Goal: Task Accomplishment & Management: Manage account settings

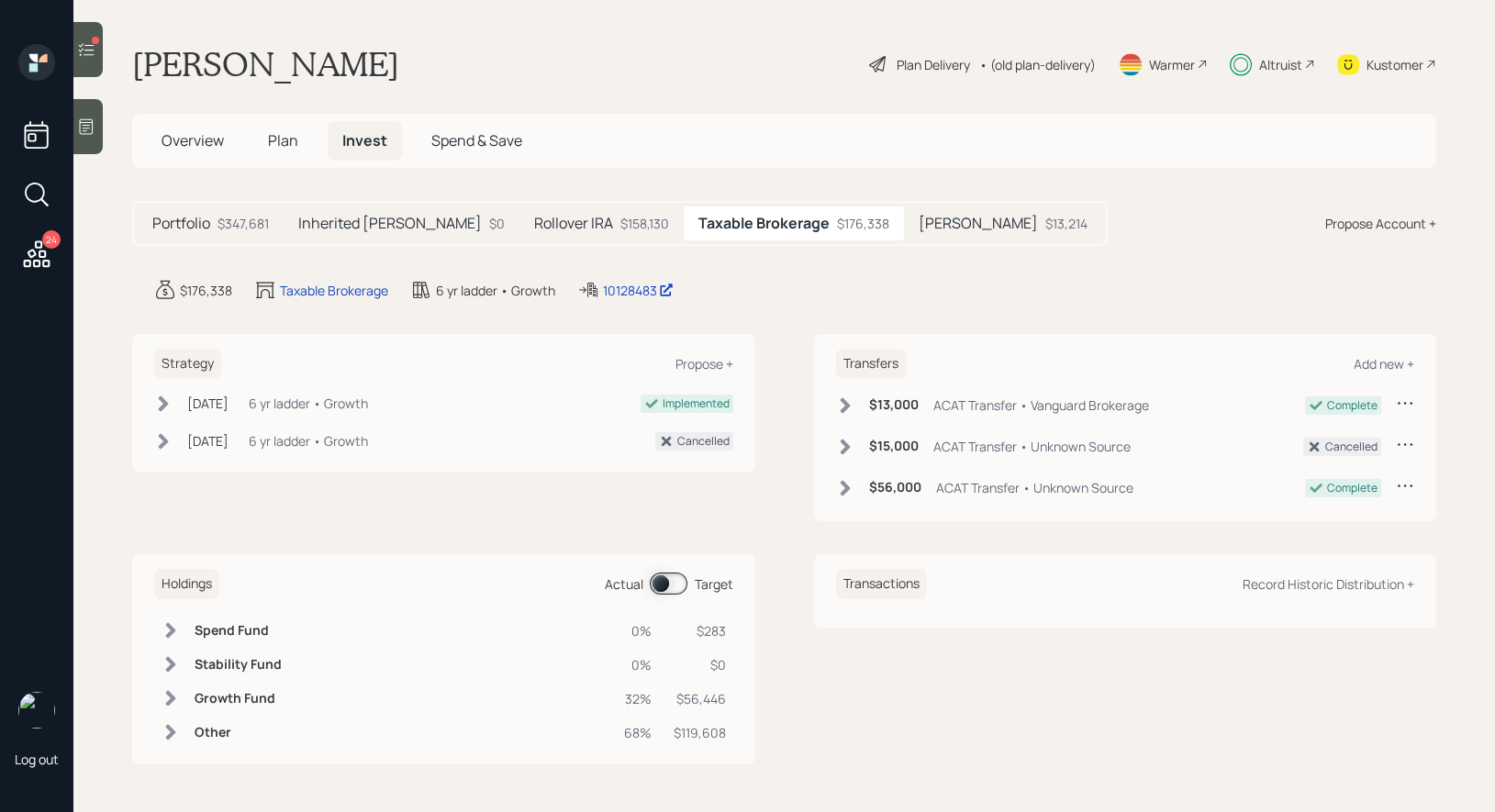
click at [279, 145] on span "Plan" at bounding box center [283, 140] width 31 height 20
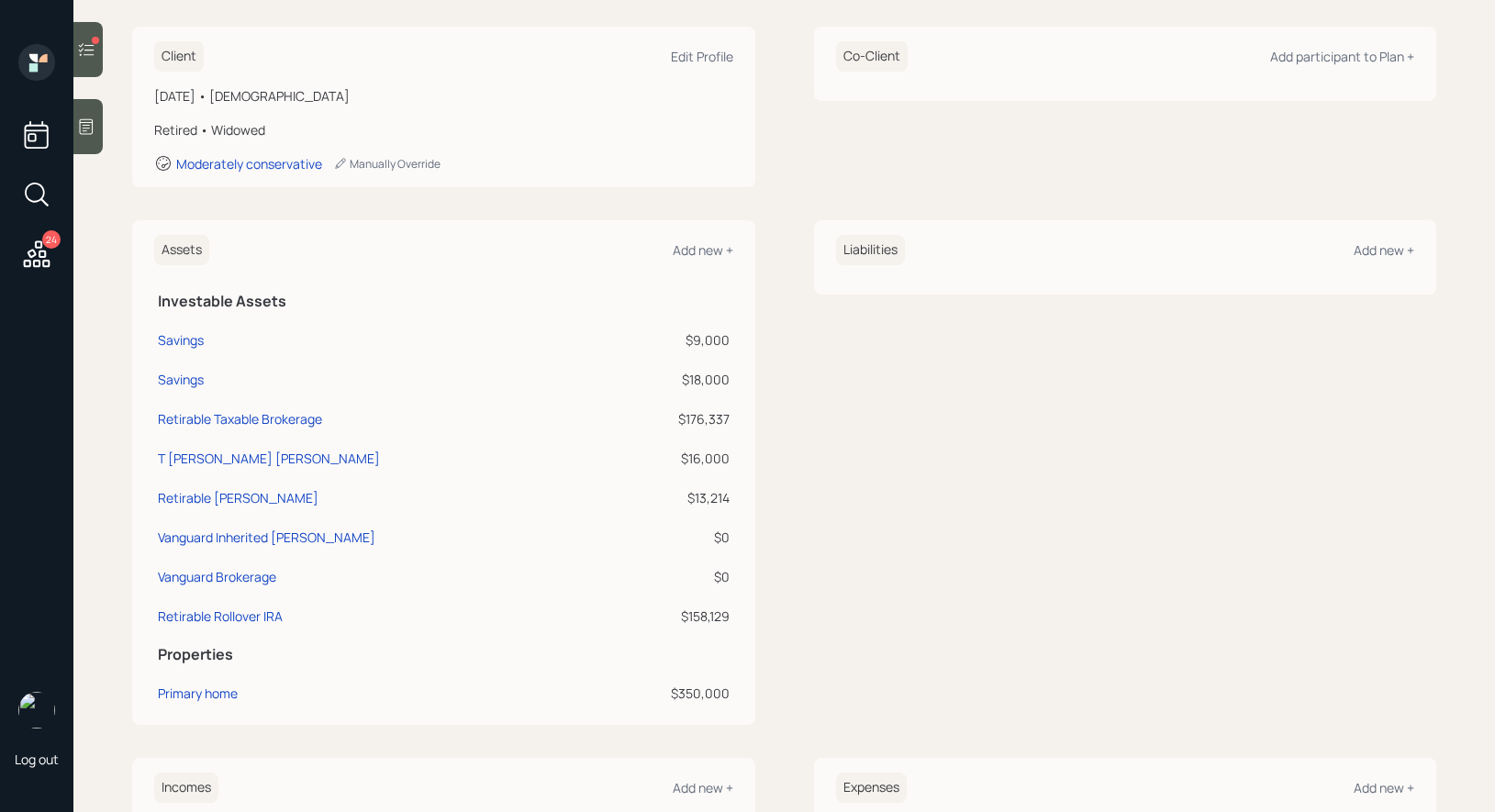
scroll to position [279, 0]
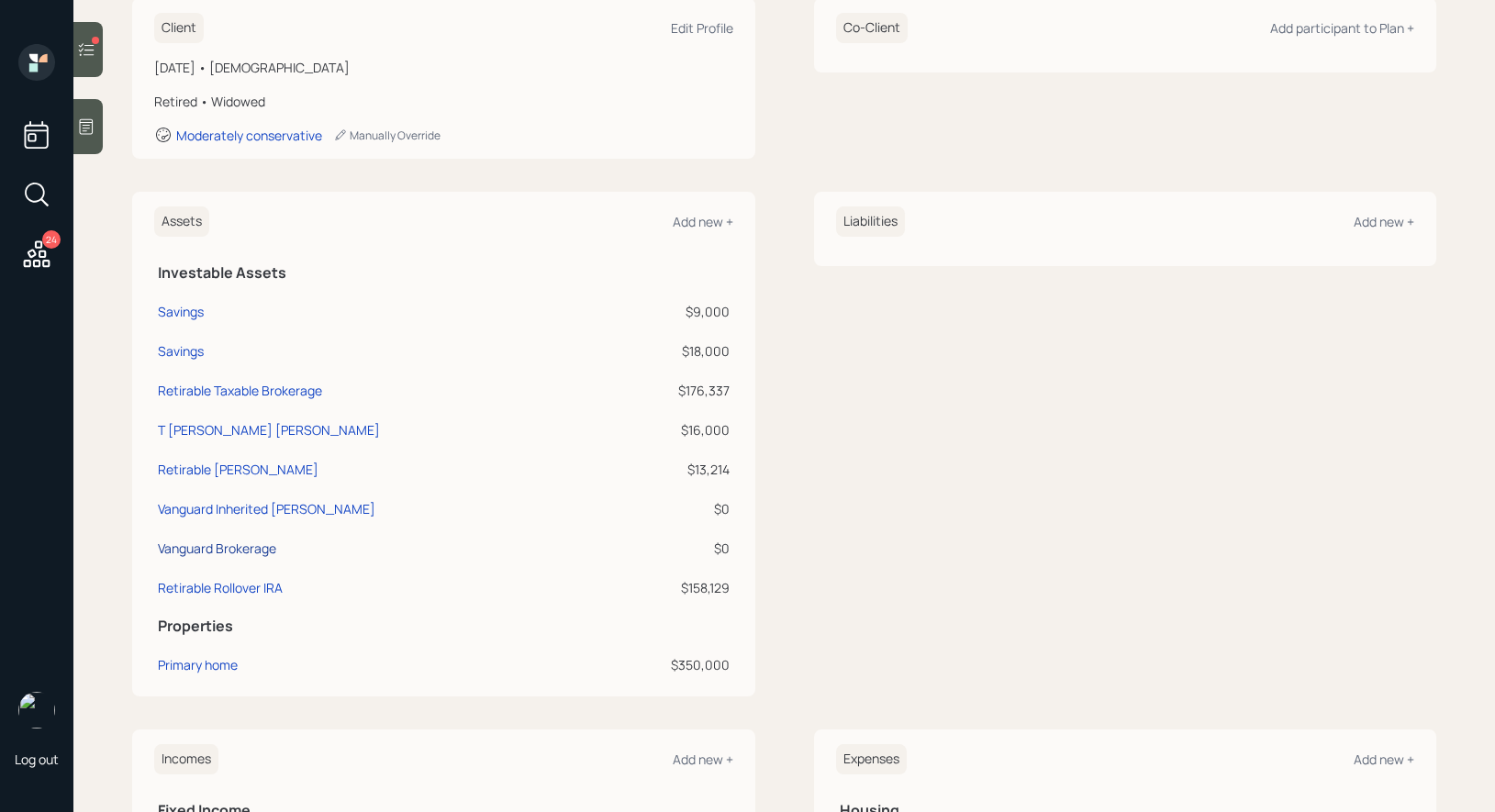
click at [214, 538] on div "Vanguard Brokerage" at bounding box center [218, 547] width 119 height 19
select select "taxable"
select select "balanced"
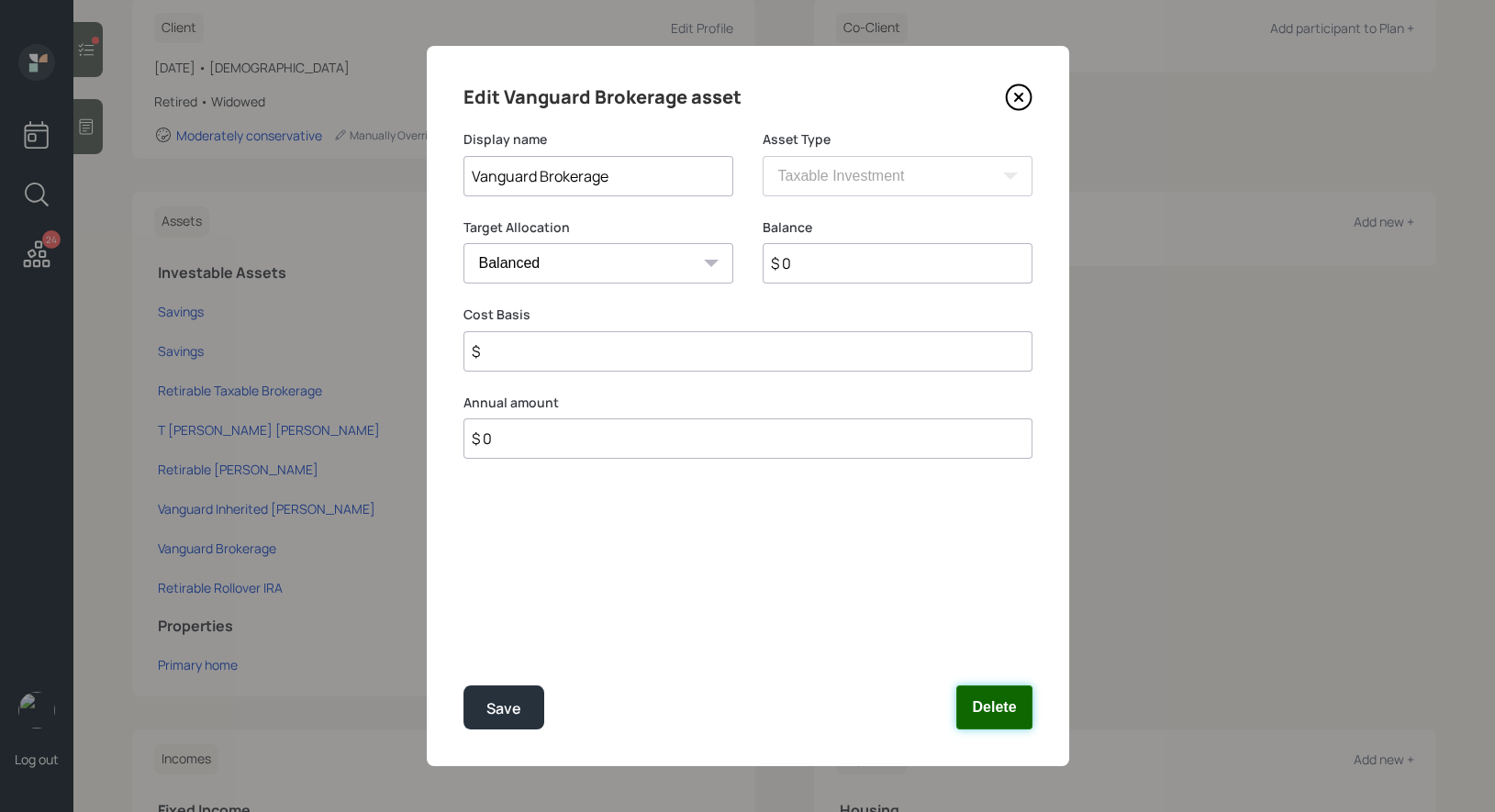
click at [1003, 694] on button "Delete" at bounding box center [993, 707] width 75 height 45
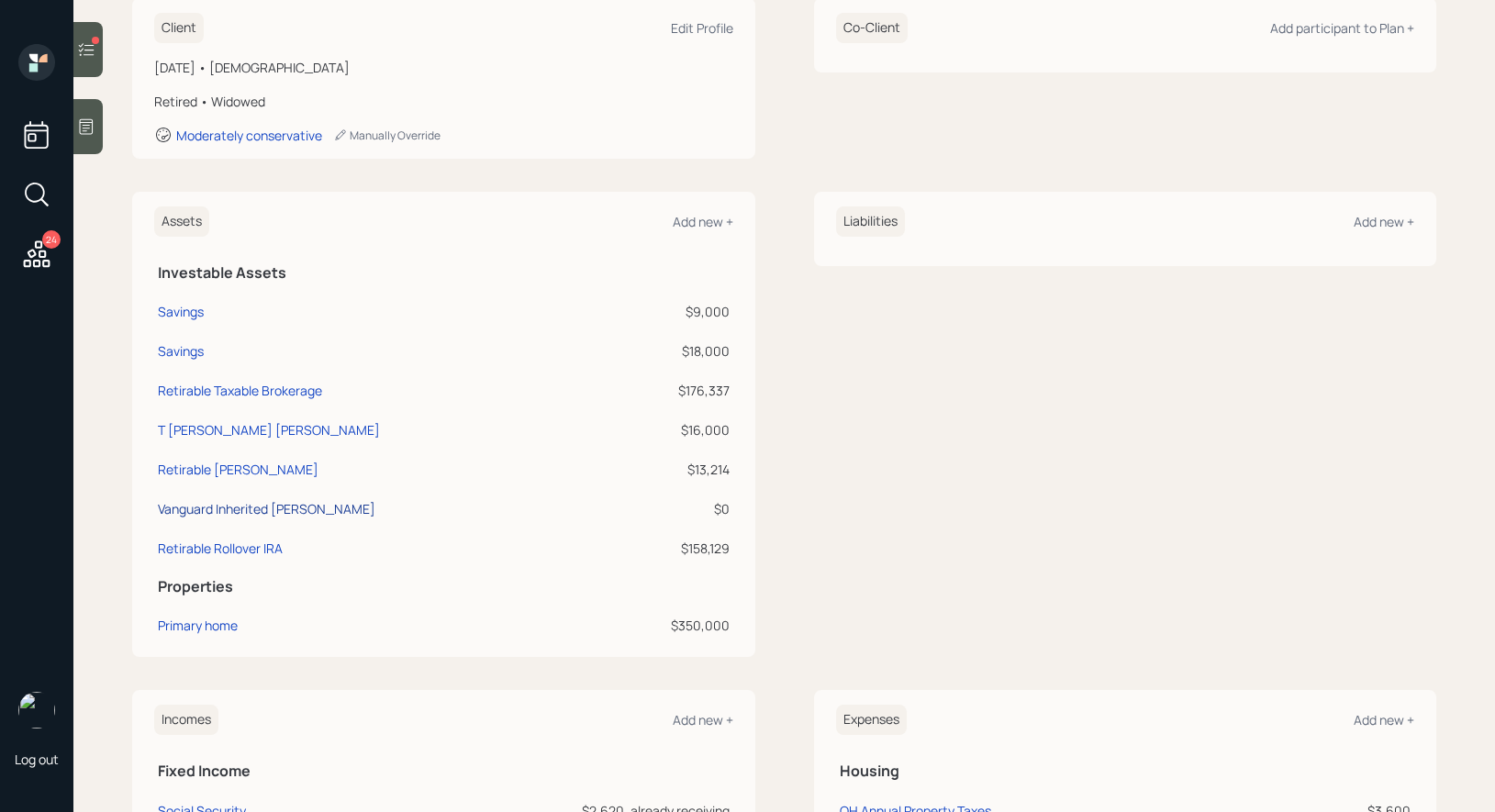
click at [249, 501] on div "Vanguard Inherited [PERSON_NAME]" at bounding box center [267, 508] width 218 height 19
select select "roth_ira"
select select "balanced"
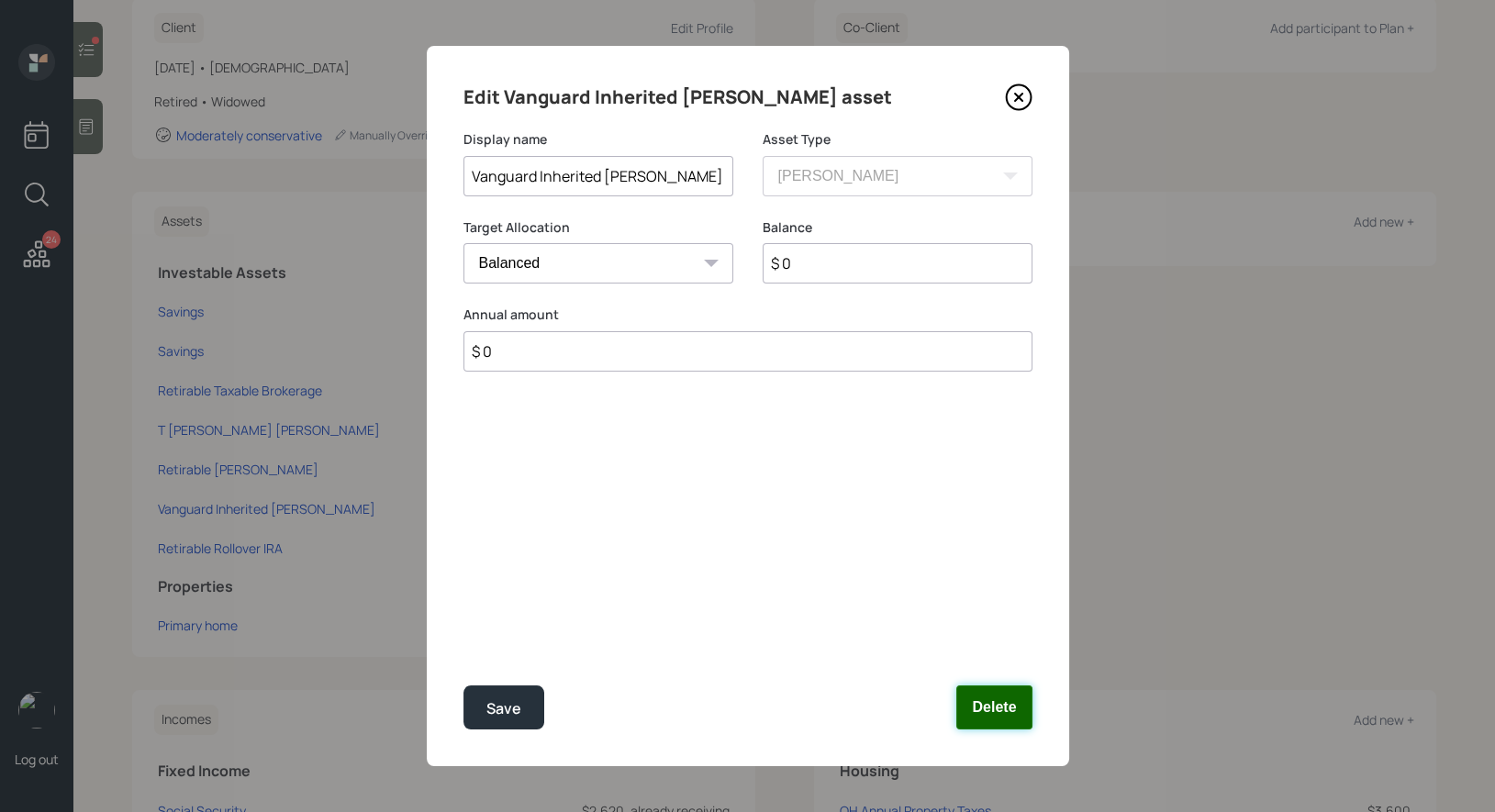
click at [992, 702] on button "Delete" at bounding box center [993, 707] width 75 height 45
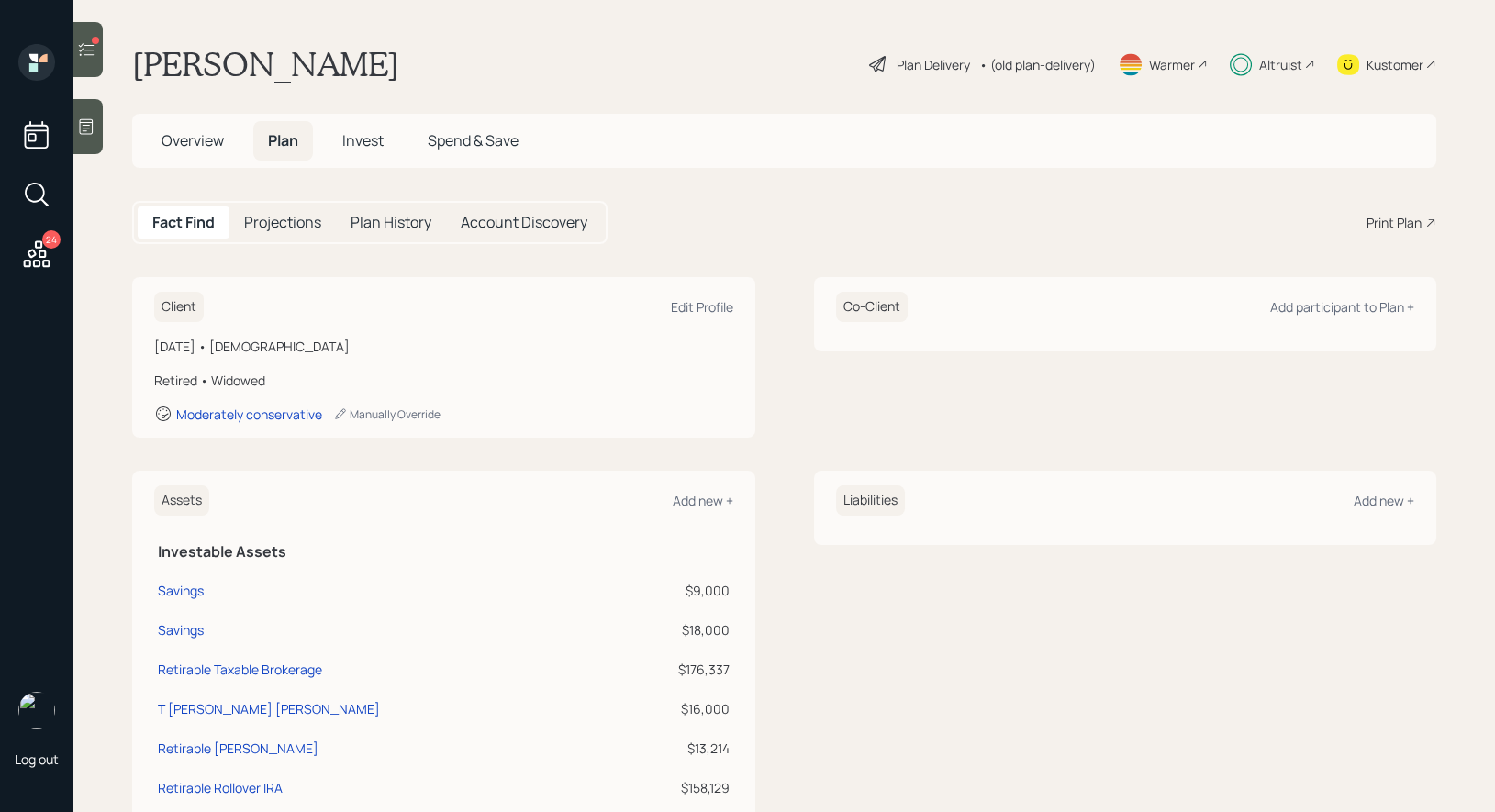
click at [83, 48] on icon at bounding box center [87, 49] width 16 height 13
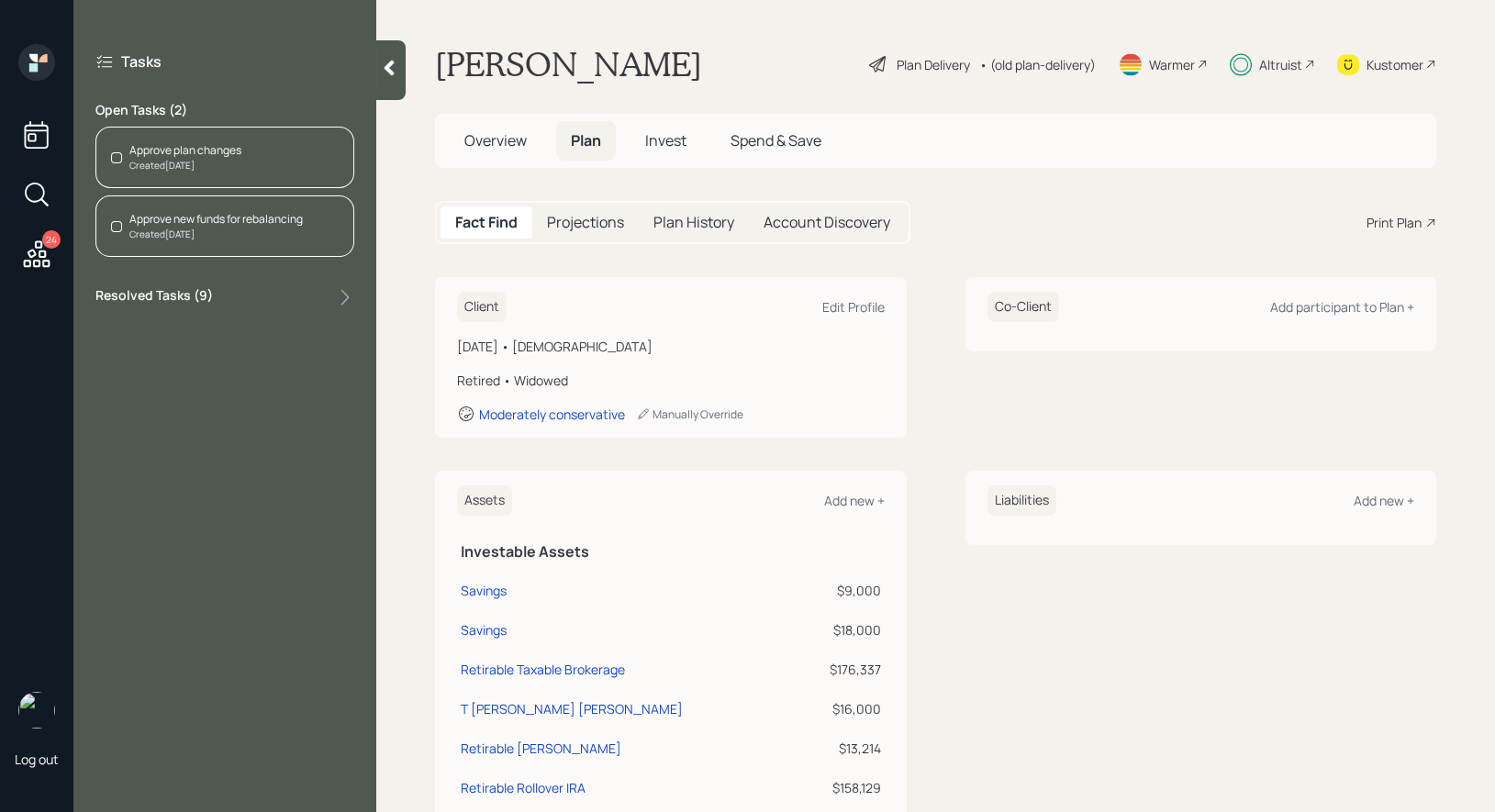
click at [171, 154] on div "Approve plan changes" at bounding box center [185, 150] width 112 height 17
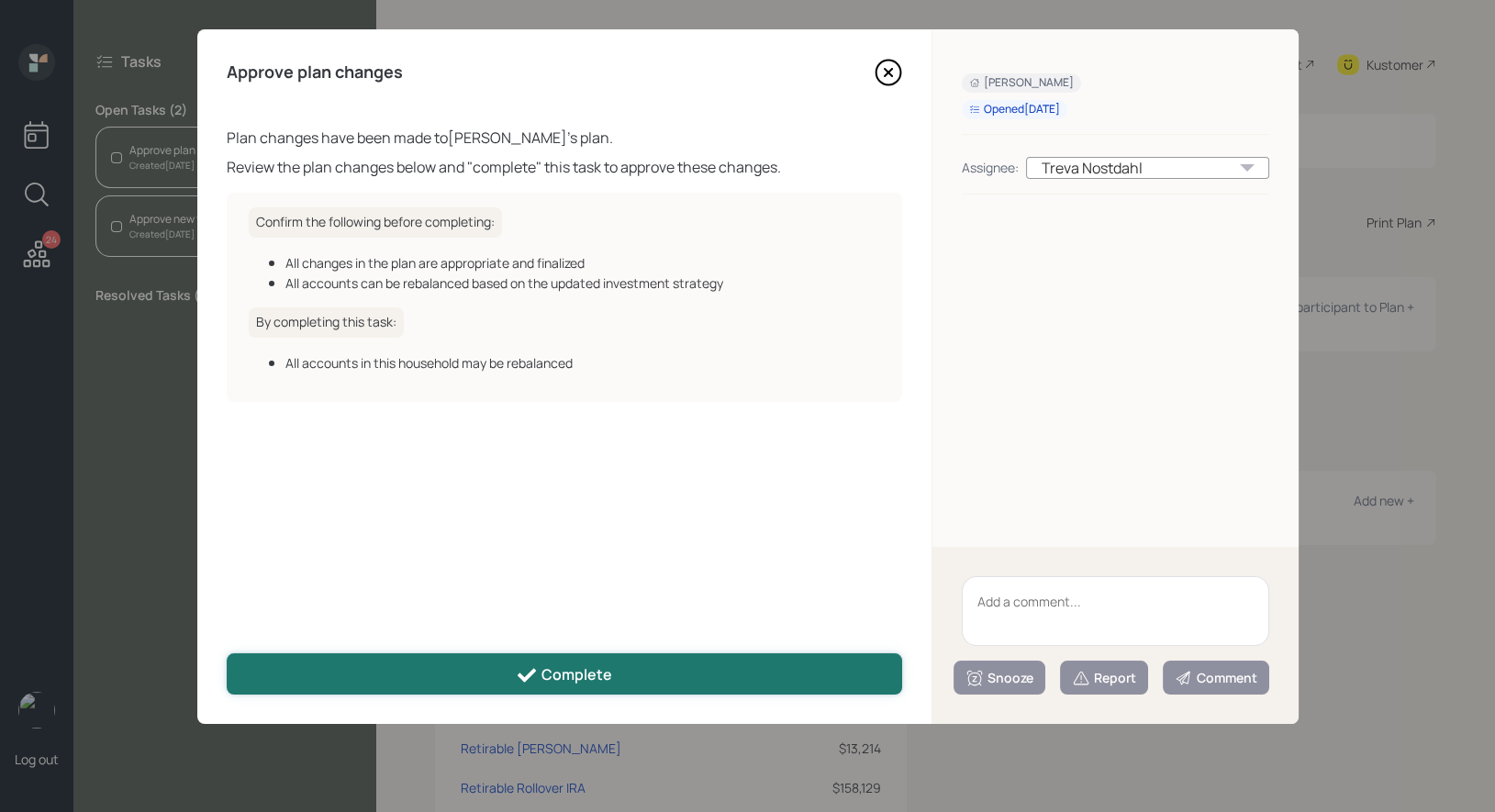
click at [580, 677] on div "Complete" at bounding box center [563, 675] width 96 height 22
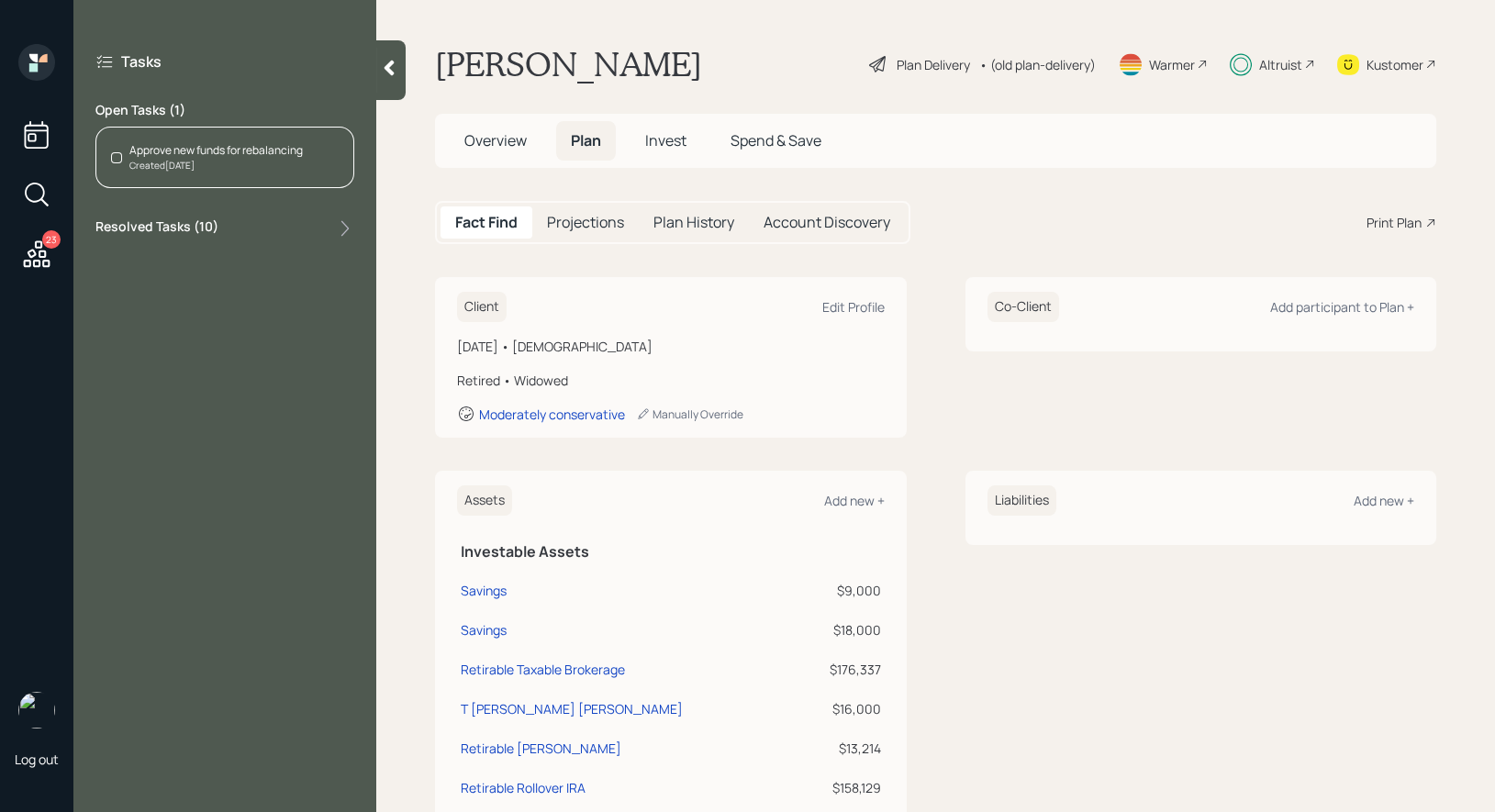
click at [212, 152] on div "Approve new funds for rebalancing" at bounding box center [216, 150] width 173 height 17
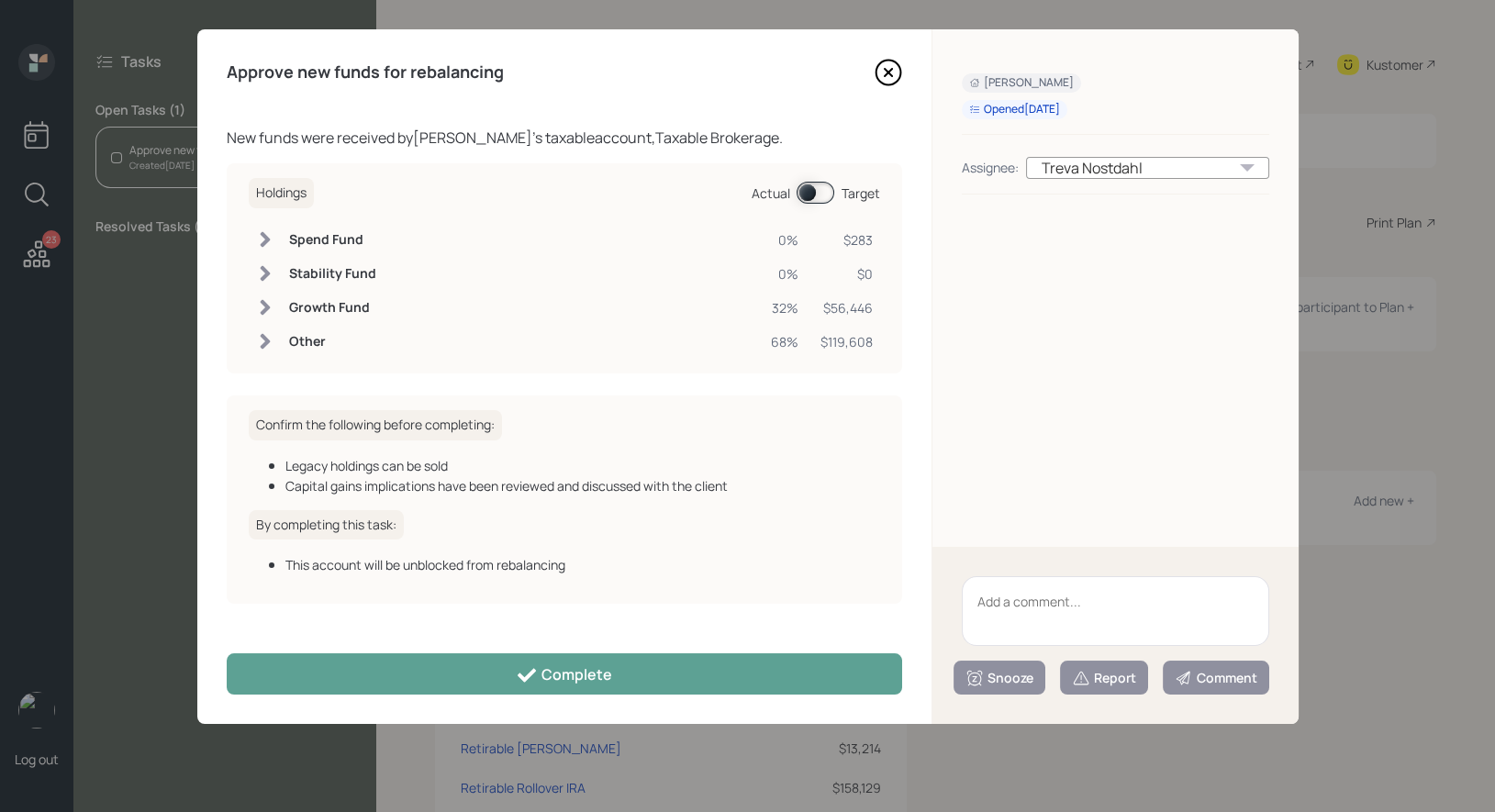
click at [811, 192] on span at bounding box center [815, 193] width 38 height 22
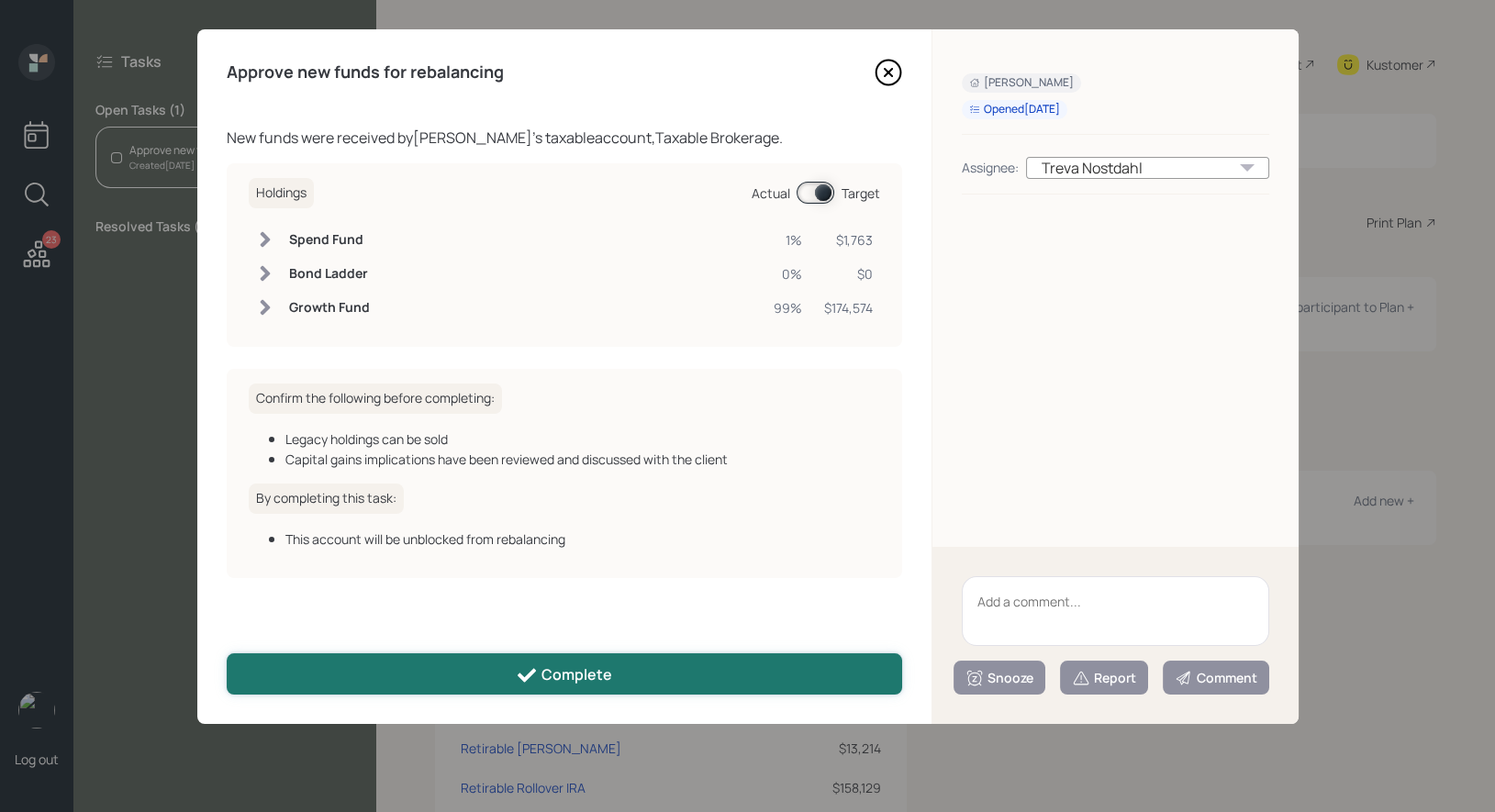
click at [555, 677] on div "Complete" at bounding box center [563, 675] width 96 height 22
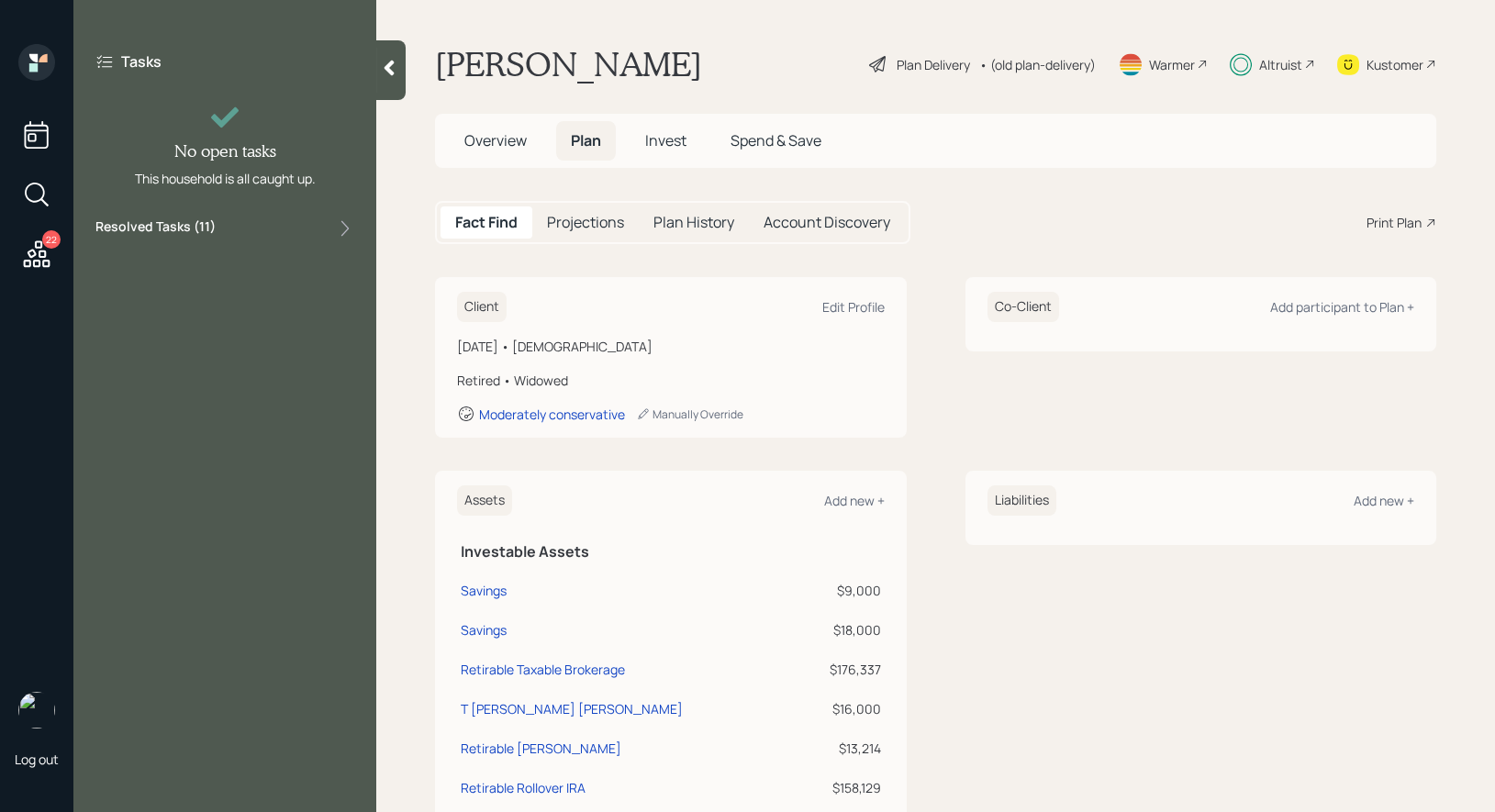
click at [389, 71] on icon at bounding box center [390, 68] width 10 height 16
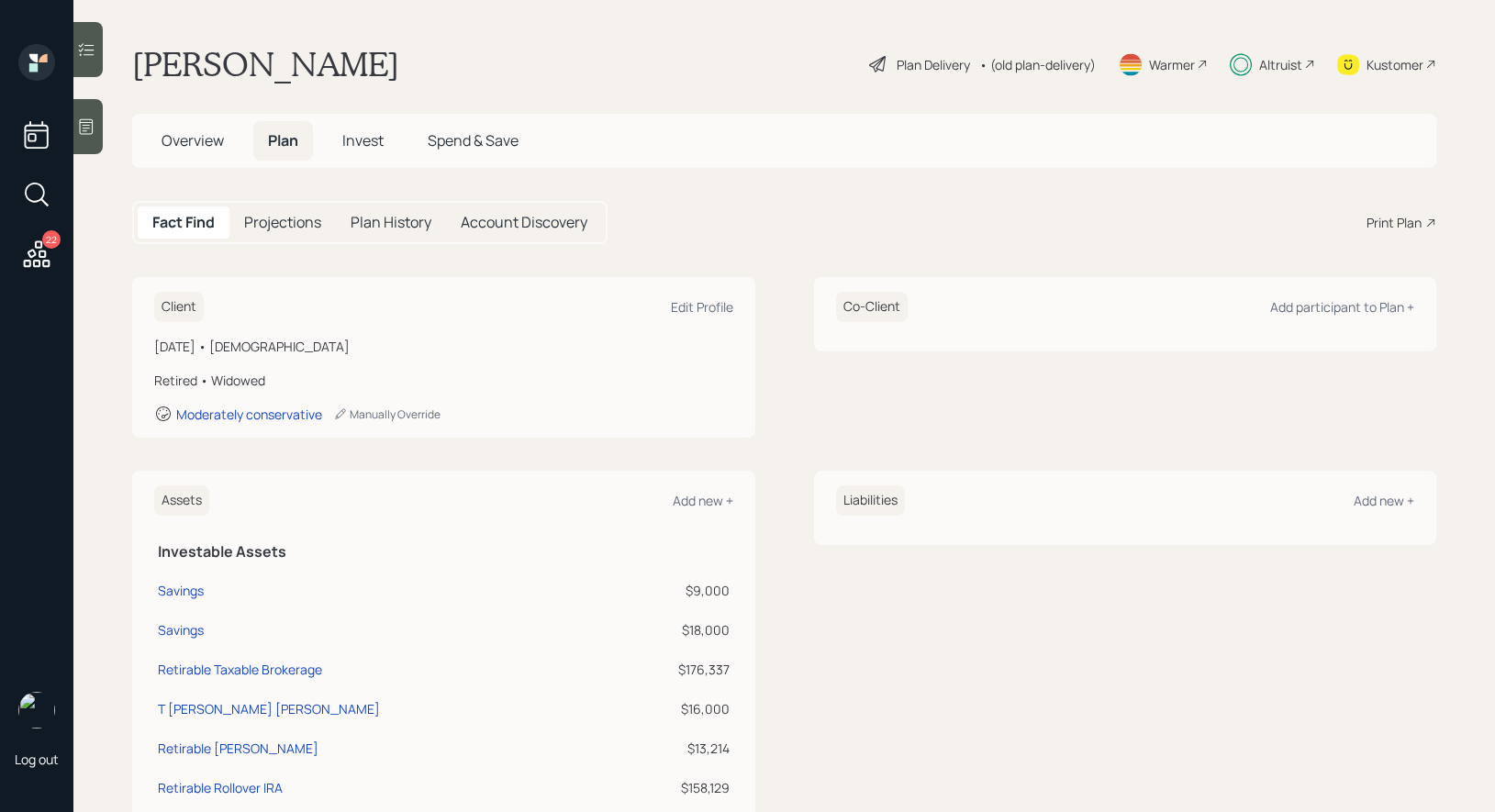
click at [363, 143] on span "Invest" at bounding box center [363, 140] width 42 height 20
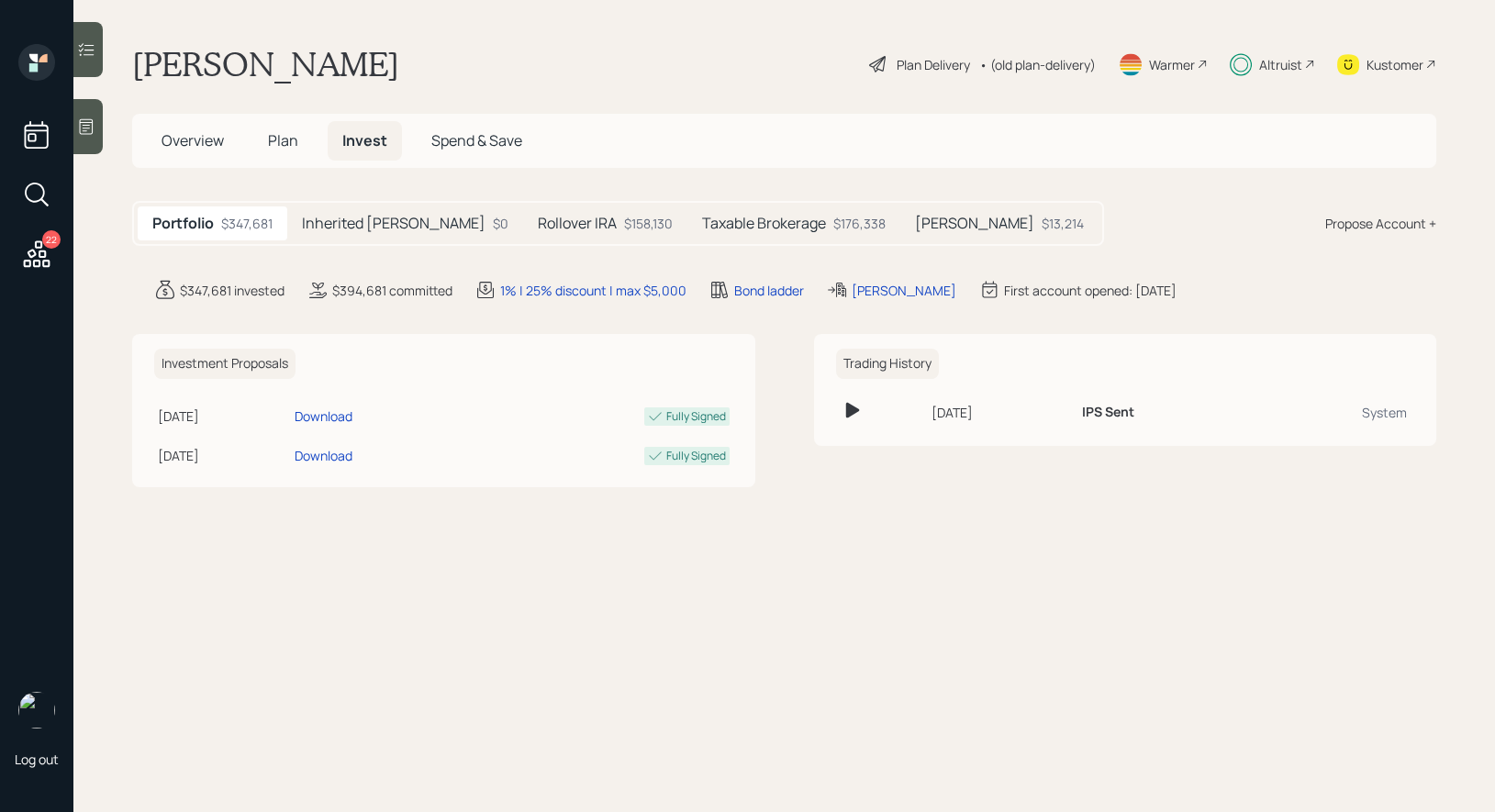
click at [715, 226] on h5 "Taxable Brokerage" at bounding box center [764, 224] width 124 height 18
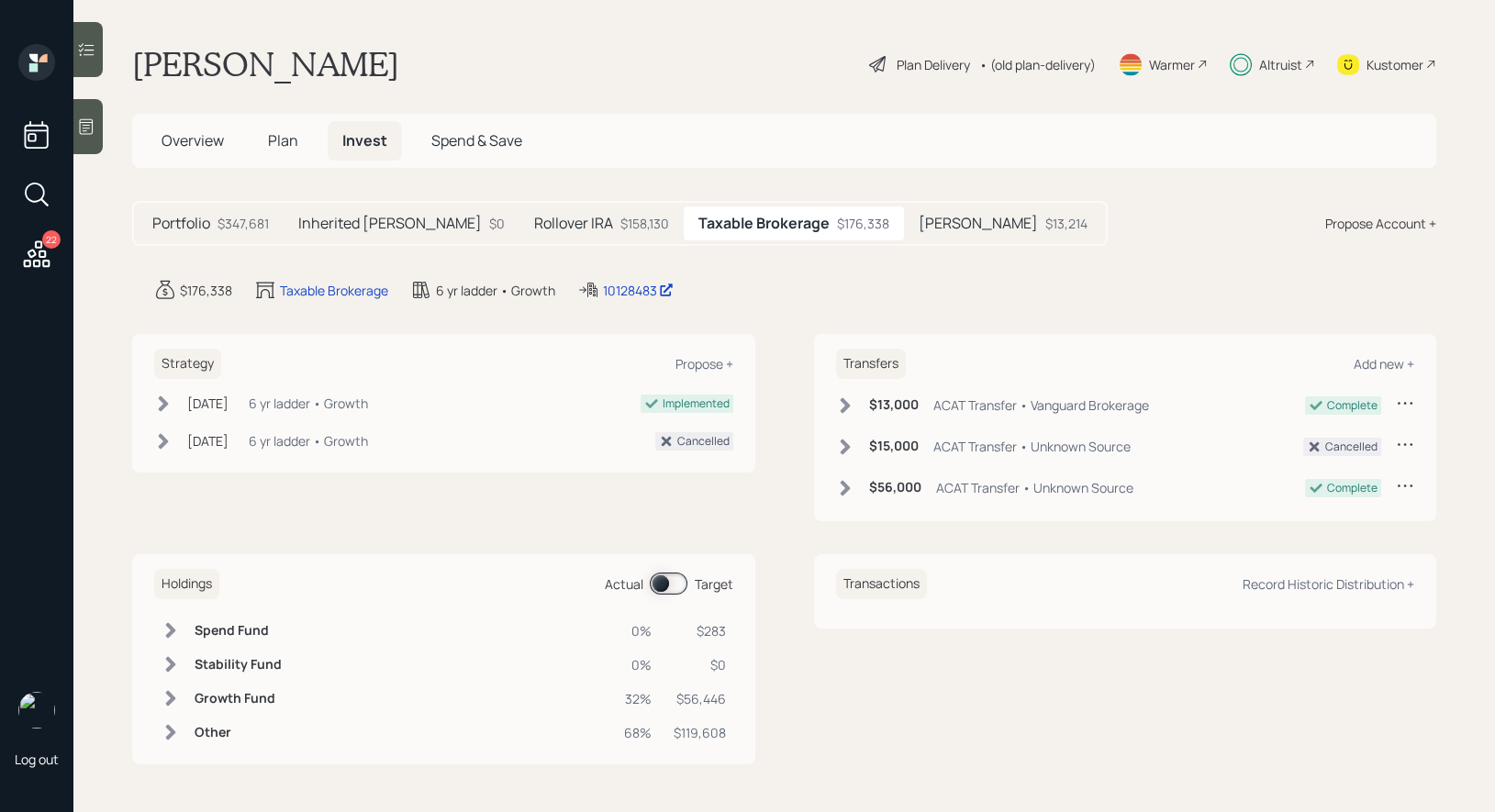
click at [92, 49] on icon at bounding box center [87, 49] width 16 height 13
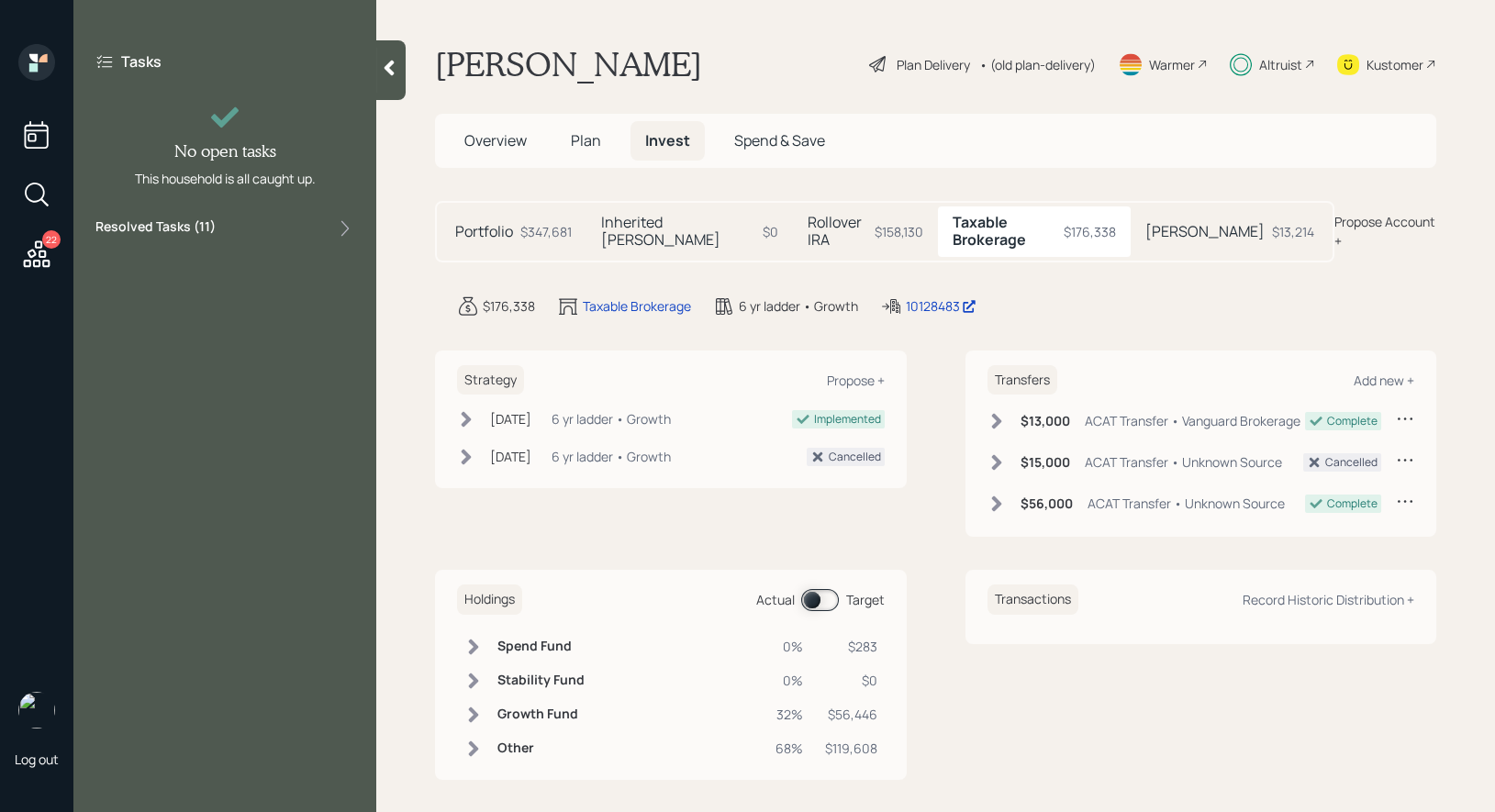
click at [209, 226] on label "Resolved Tasks ( 11 )" at bounding box center [155, 228] width 121 height 22
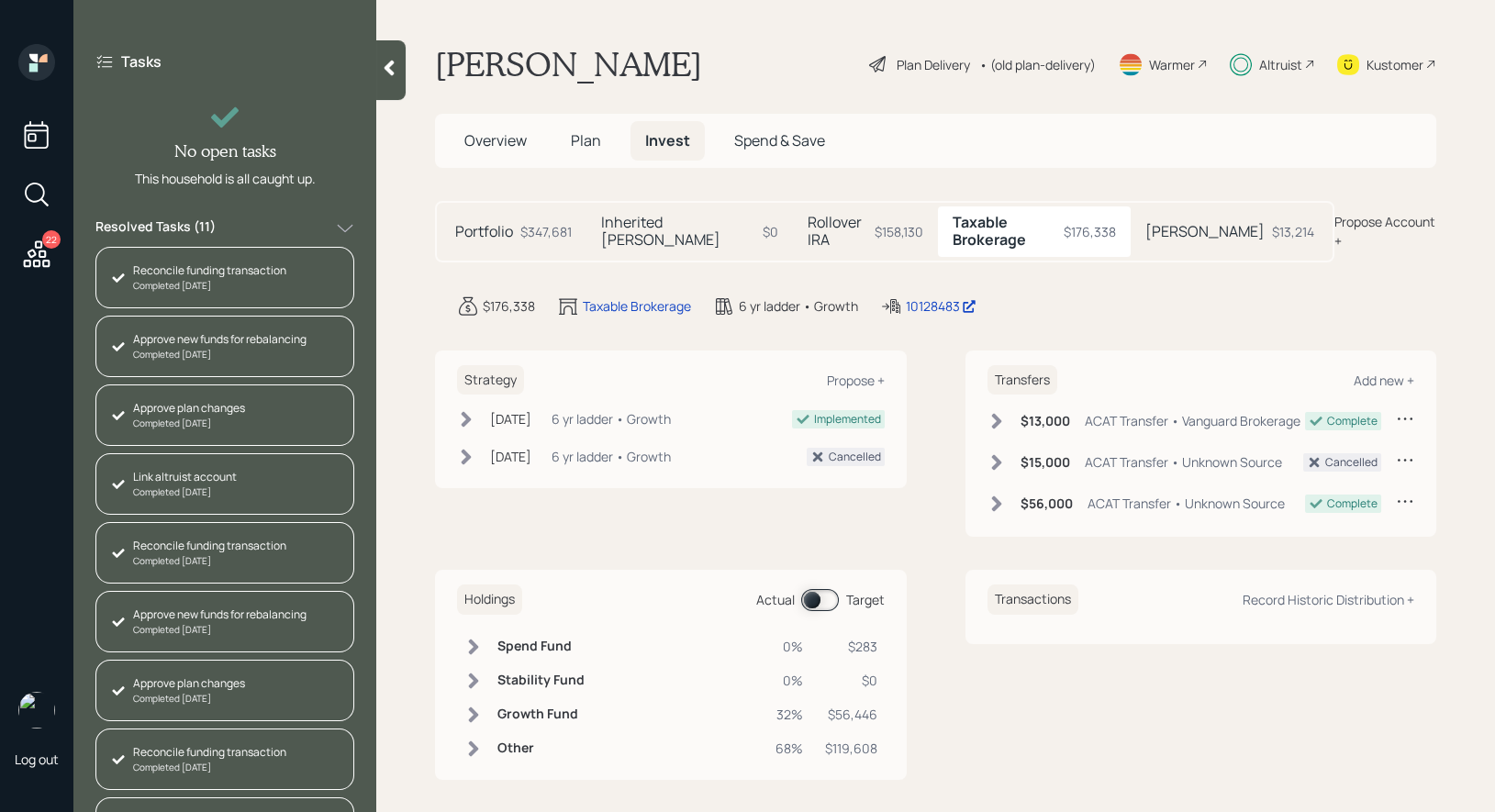
click at [196, 276] on div "Reconcile funding transaction" at bounding box center [209, 270] width 153 height 17
click at [216, 272] on div "Reconcile funding transaction" at bounding box center [209, 270] width 153 height 17
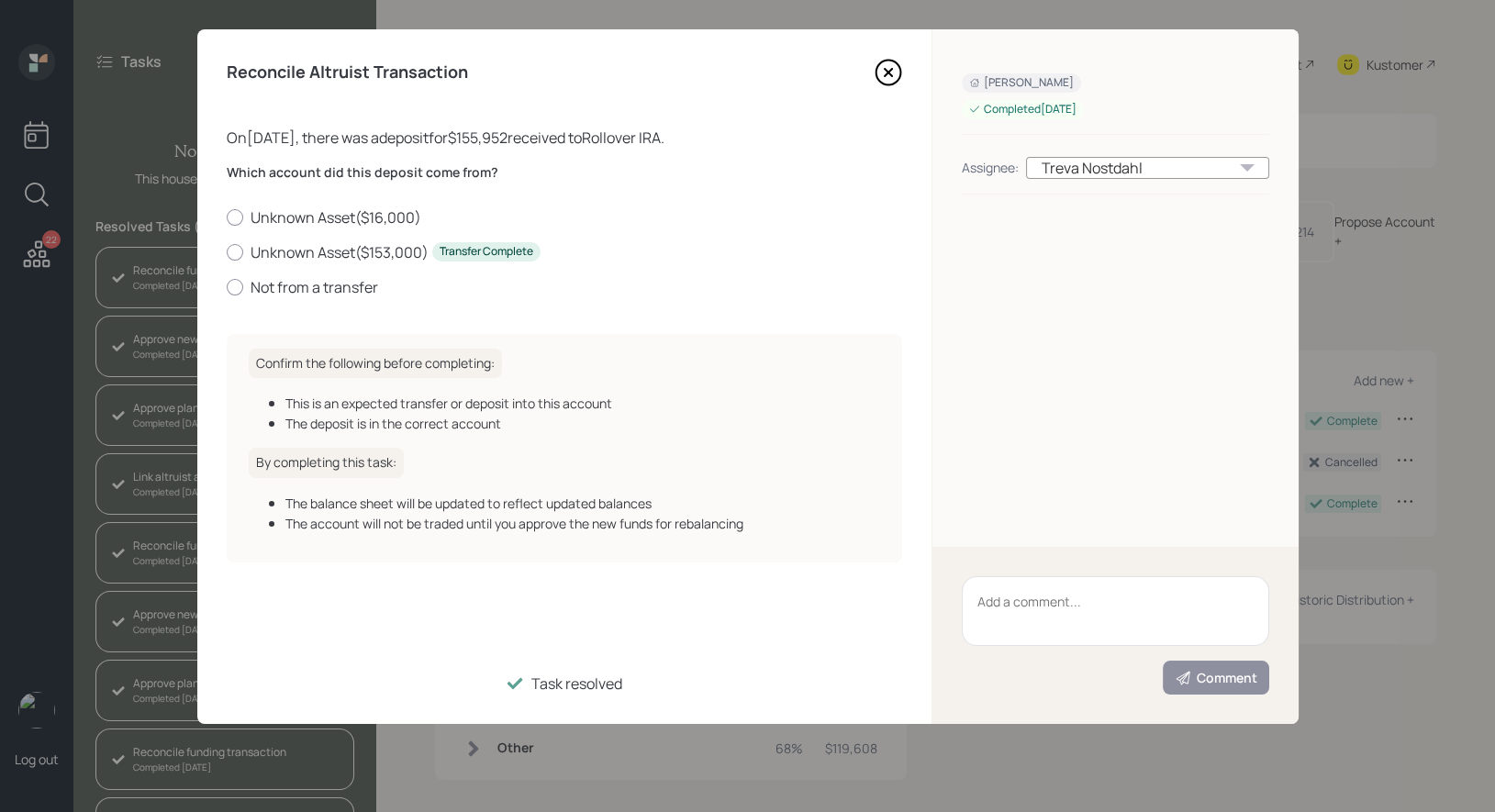
click at [888, 71] on icon at bounding box center [887, 72] width 7 height 7
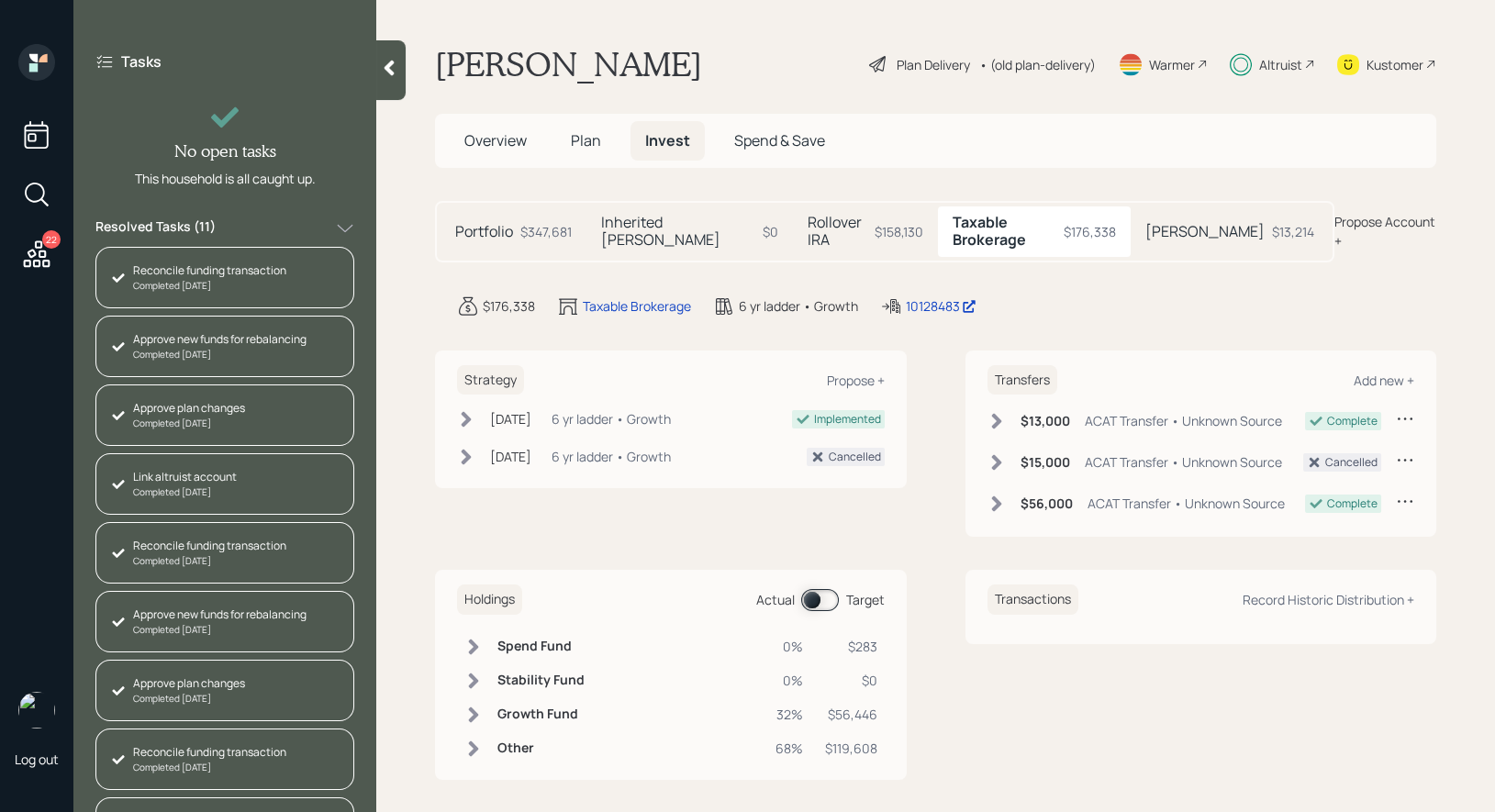
click at [224, 337] on div "Approve new funds for rebalancing" at bounding box center [219, 339] width 173 height 17
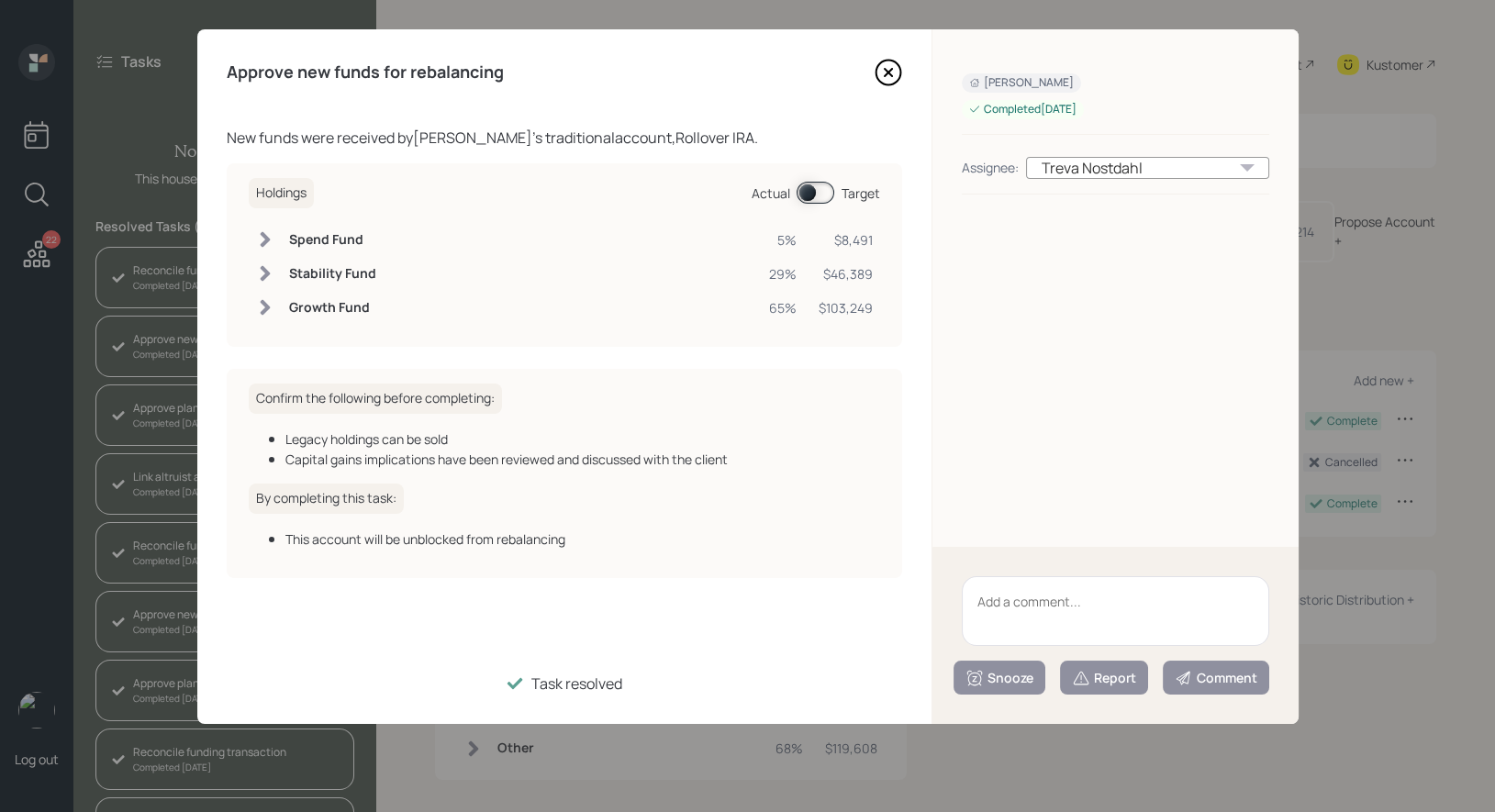
click at [886, 69] on icon at bounding box center [887, 72] width 7 height 7
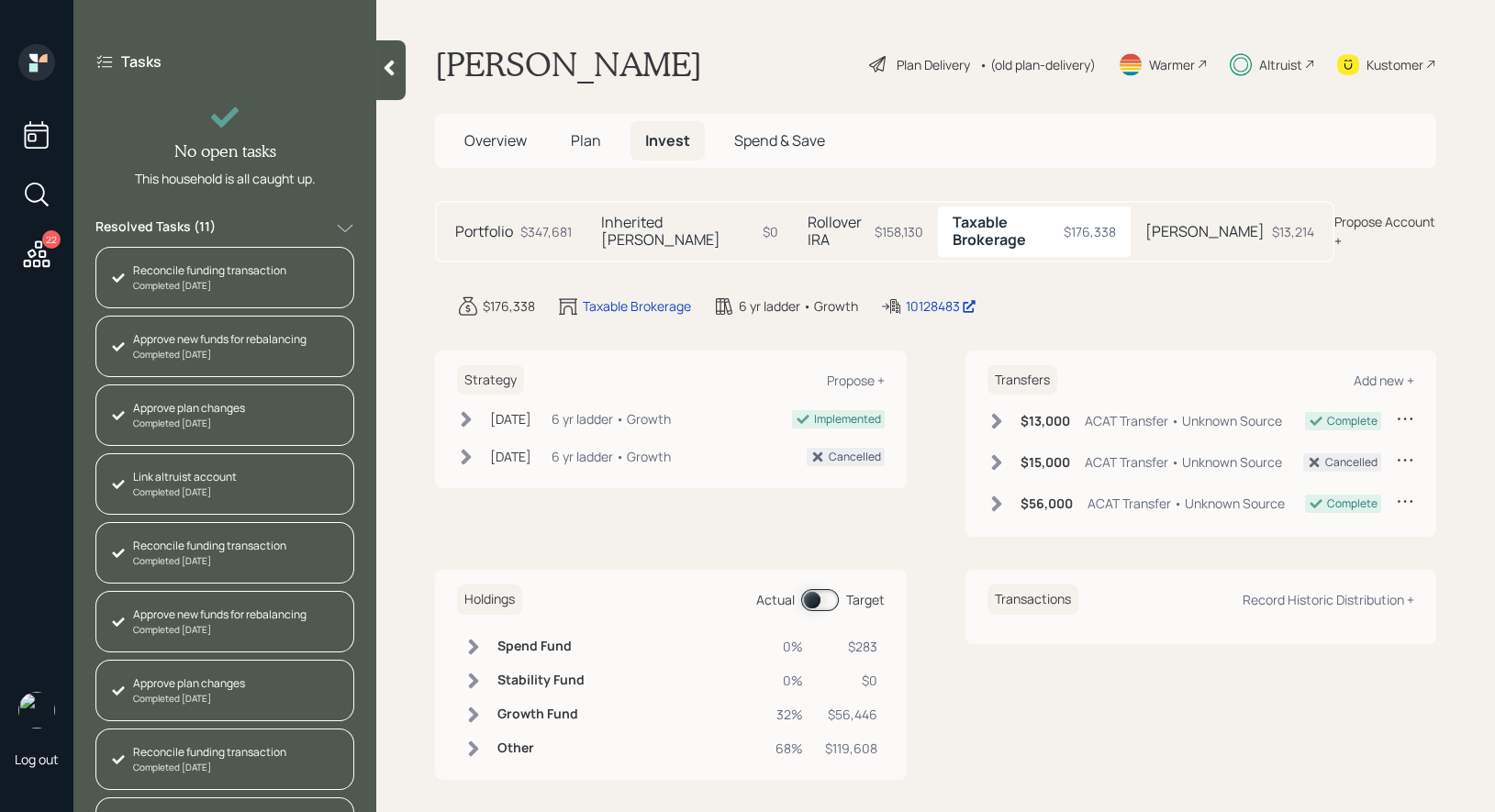
scroll to position [182, 0]
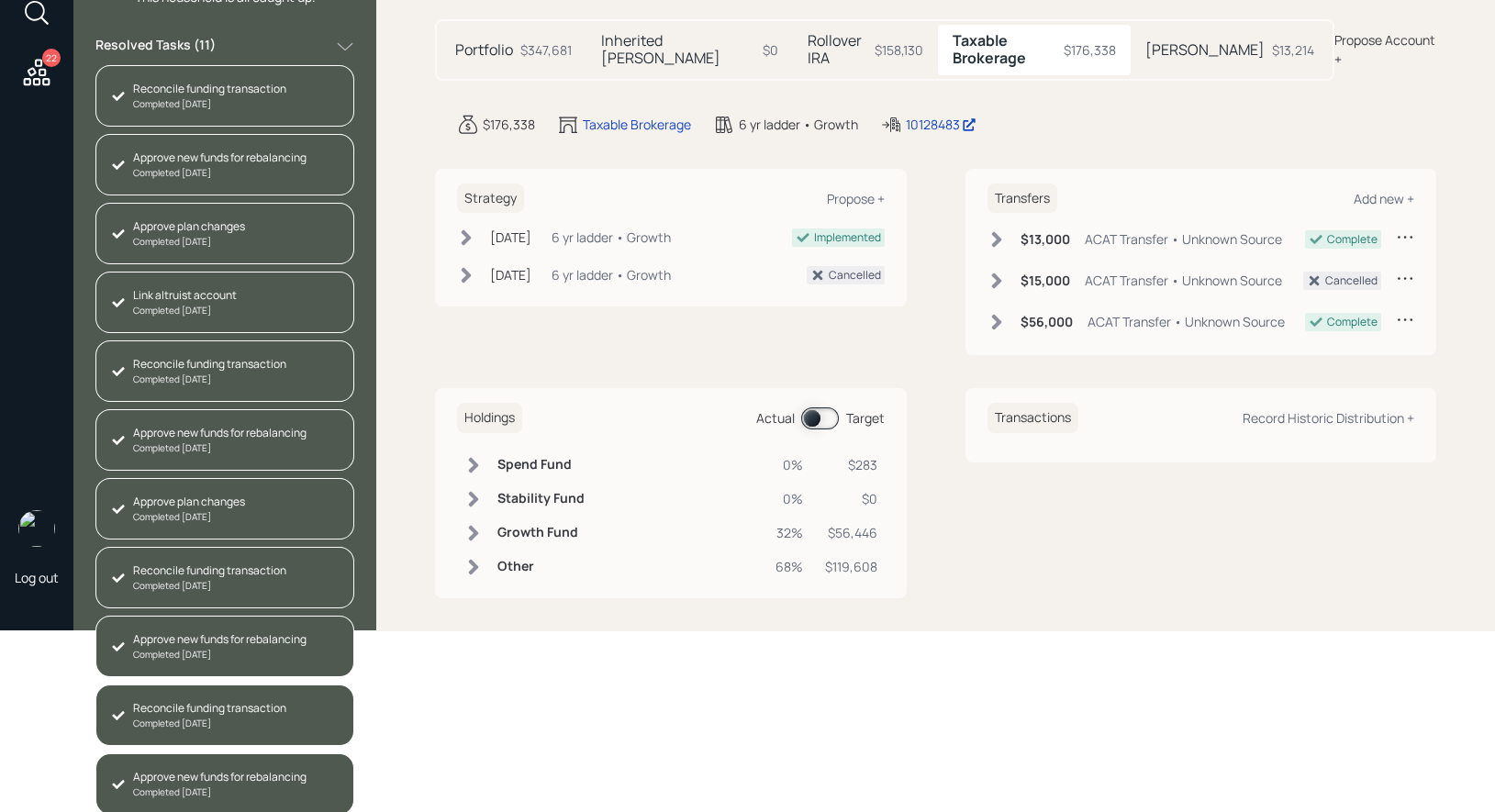
click at [186, 774] on div "Approve new funds for rebalancing" at bounding box center [219, 776] width 173 height 17
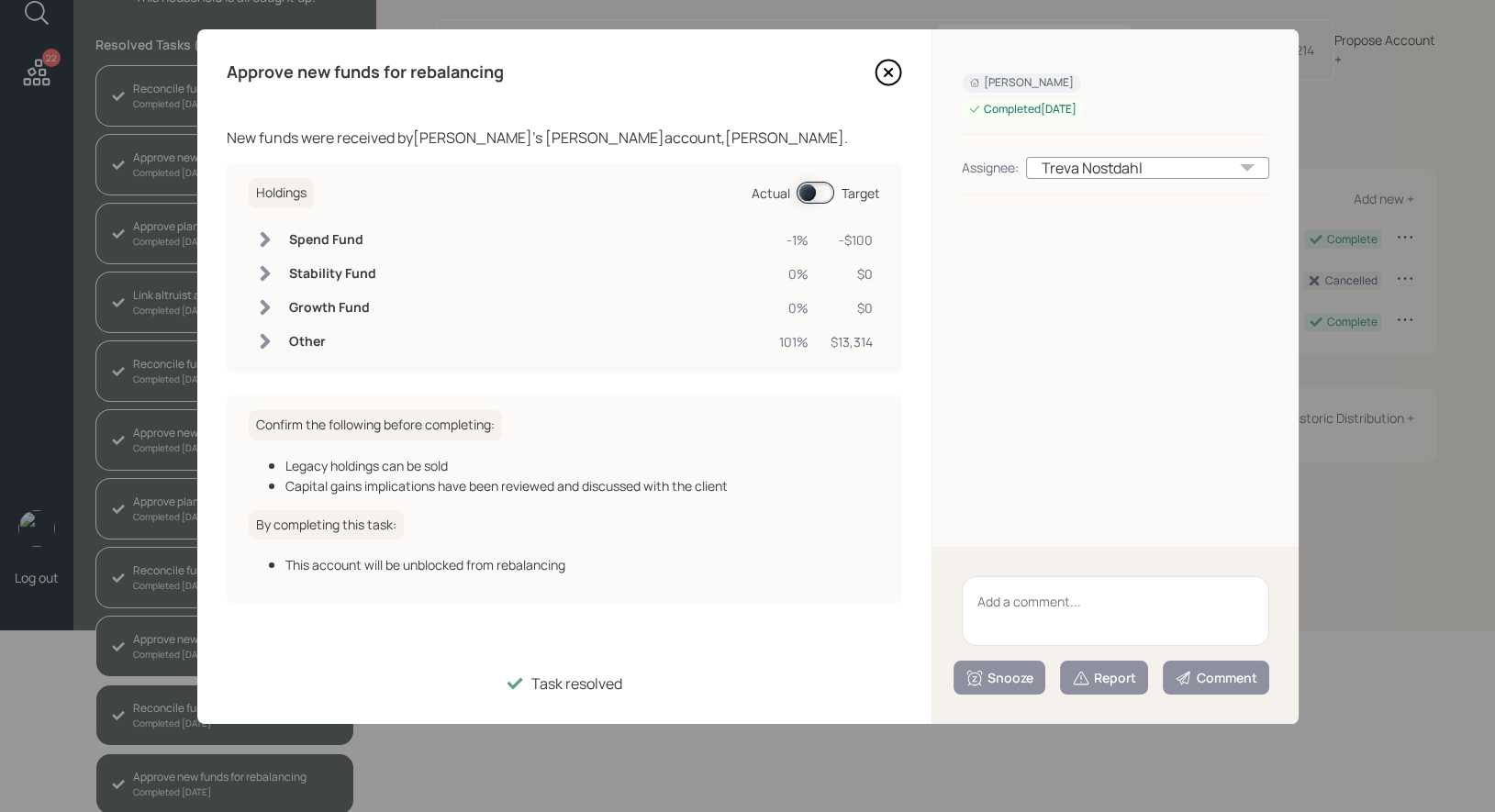
click at [886, 74] on icon at bounding box center [887, 72] width 7 height 7
